Goal: Task Accomplishment & Management: Manage account settings

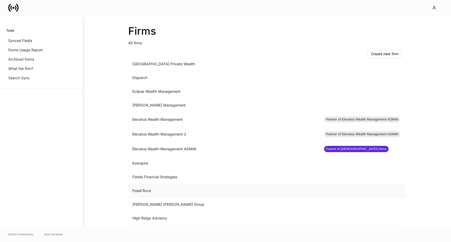
scroll to position [260, 0]
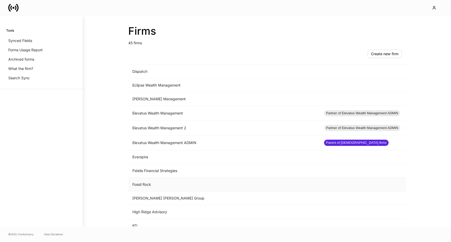
click at [159, 184] on td "Fossil Rock" at bounding box center [224, 185] width 192 height 14
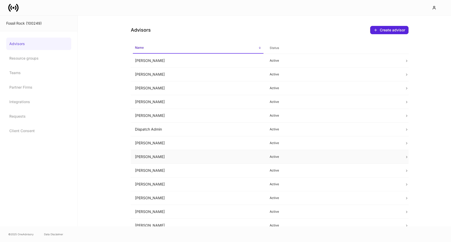
click at [163, 156] on td "Grant Bruce" at bounding box center [198, 157] width 135 height 14
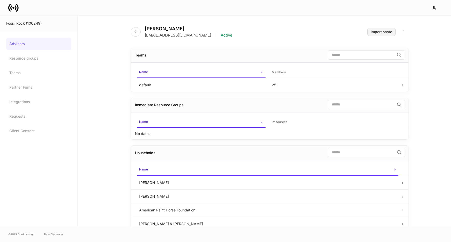
click at [374, 32] on div "Impersonate" at bounding box center [380, 32] width 21 height 4
drag, startPoint x: 104, startPoint y: 59, endPoint x: 112, endPoint y: 53, distance: 9.6
click at [104, 59] on div "Grant Bruce gbruce@mforcecapital.com | Active Impersonate Teams ​ Name sorted a…" at bounding box center [264, 121] width 373 height 211
